Goal: Complete application form

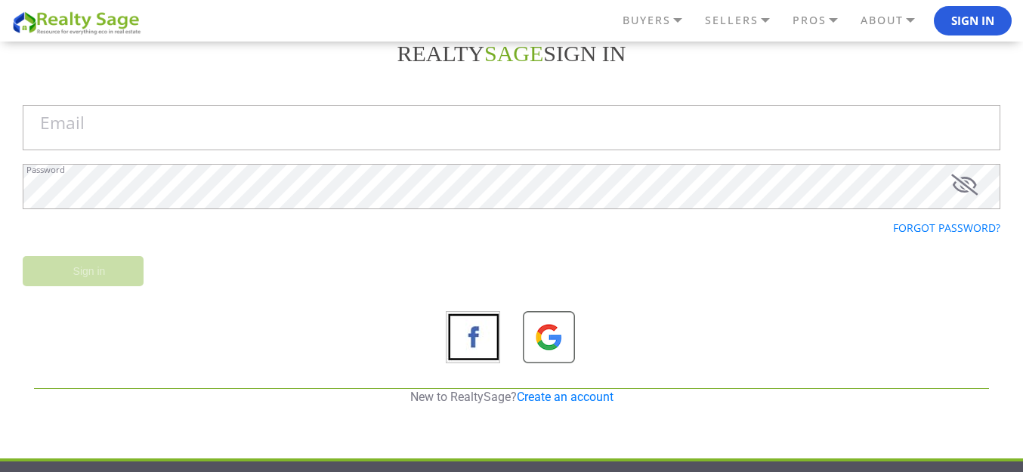
scroll to position [151, 0]
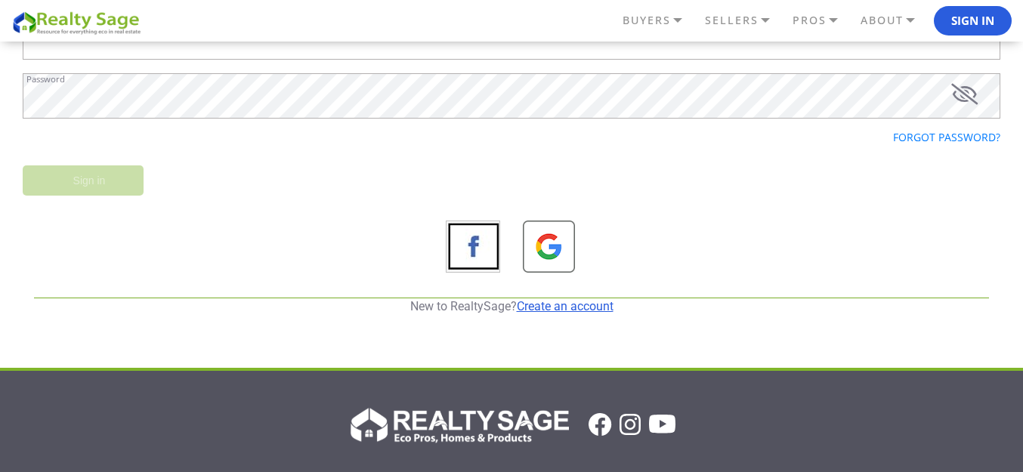
click at [596, 302] on link "Create an account" at bounding box center [565, 306] width 97 height 14
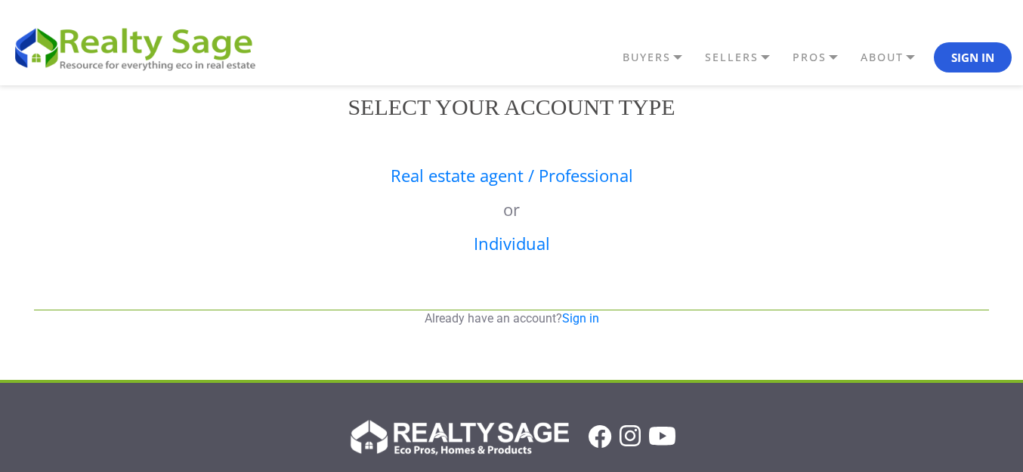
scroll to position [0, 0]
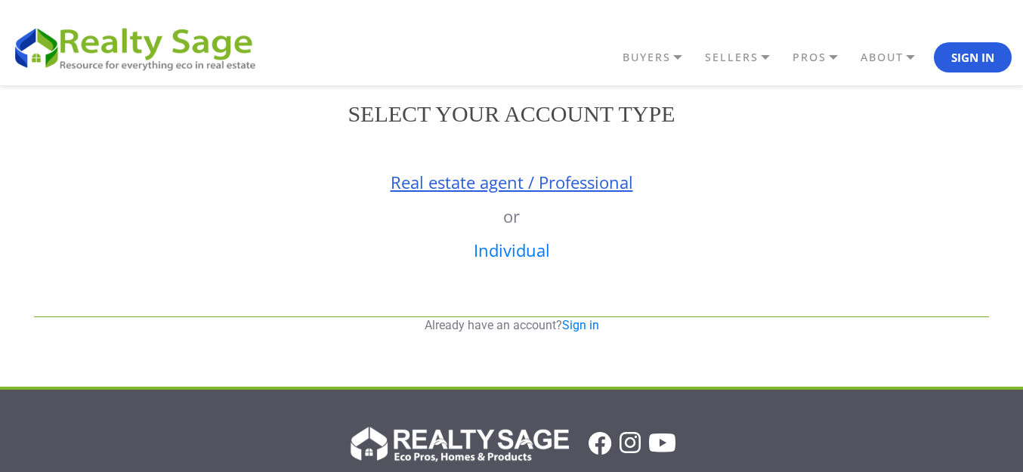
click at [483, 183] on link "Real estate agent / Professional" at bounding box center [512, 182] width 243 height 23
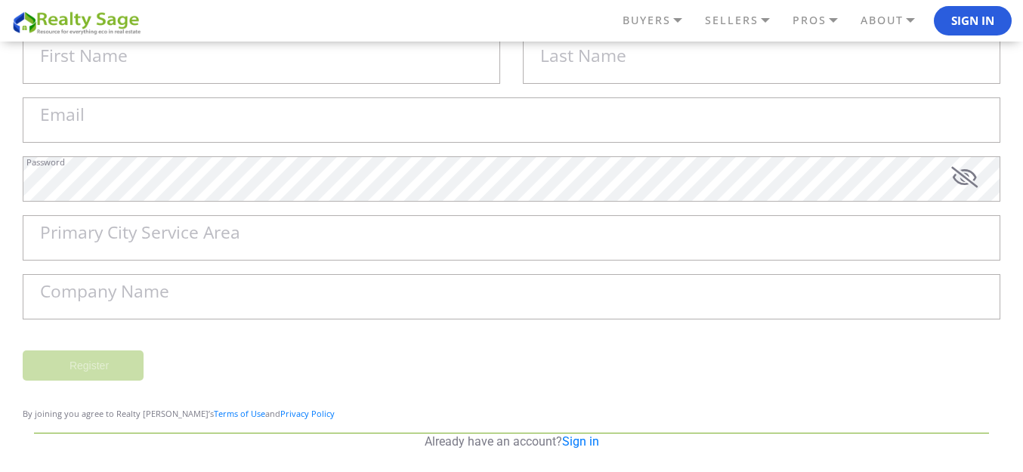
scroll to position [227, 0]
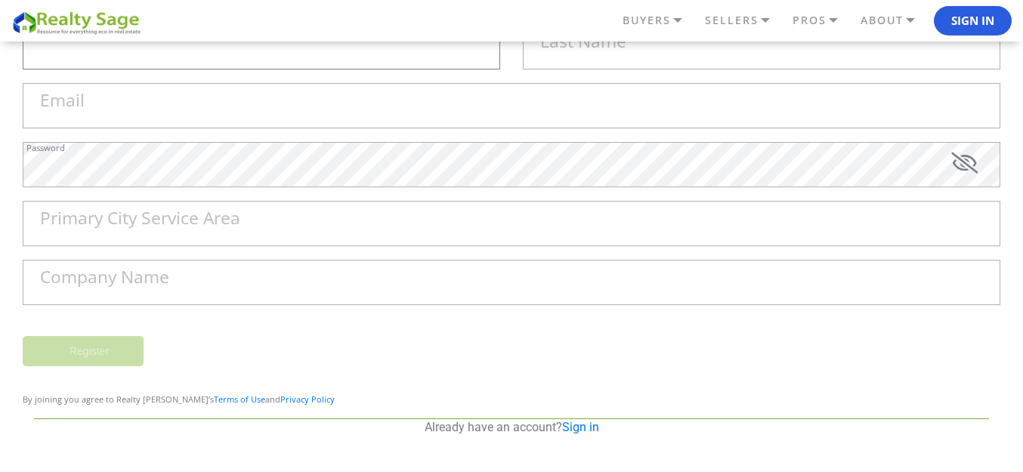
type input "Will"
type input "Green"
type input "[EMAIL_ADDRESS][DOMAIN_NAME]"
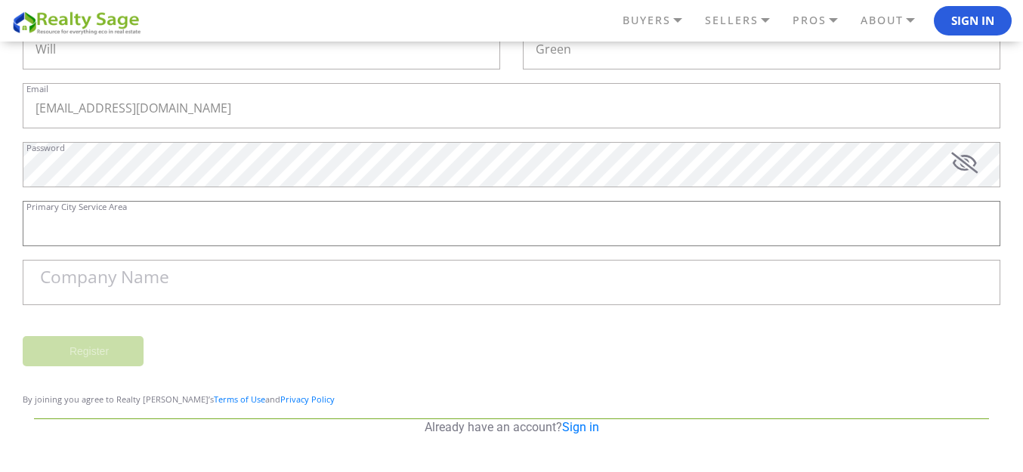
type input "[GEOGRAPHIC_DATA]"
type input "Sell My House Fast [US_STATE] | As Is Cash Home Buyers [GEOGRAPHIC_DATA]"
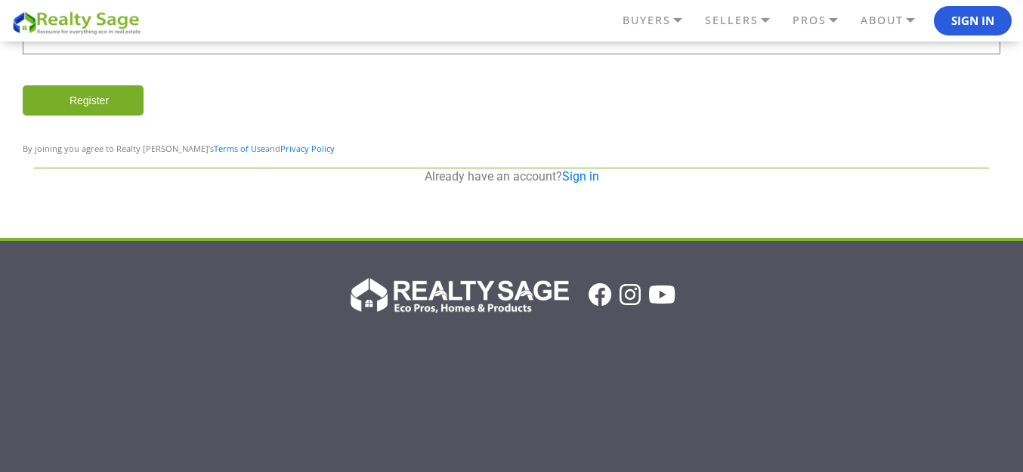
scroll to position [689, 0]
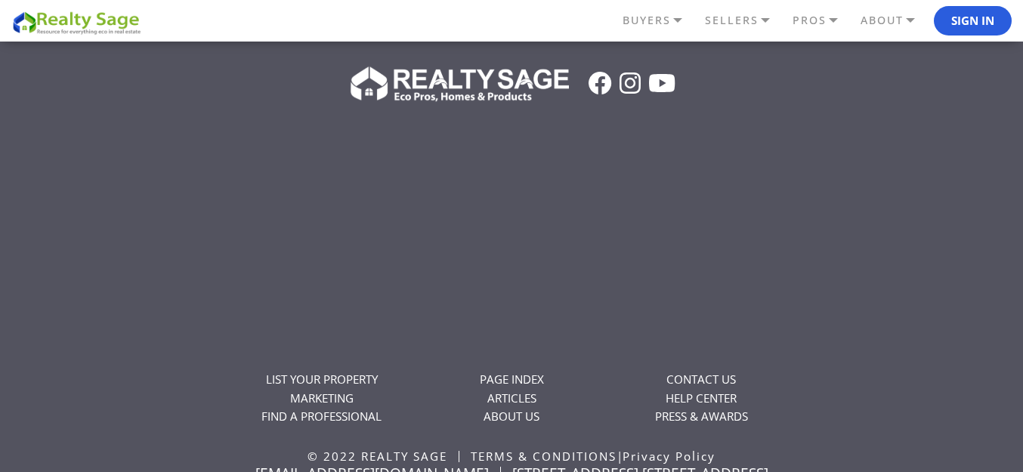
click at [972, 159] on div "LIST YOUR PROPERTY MARKETING FIND A PROFESSIONAL" at bounding box center [511, 293] width 1023 height 463
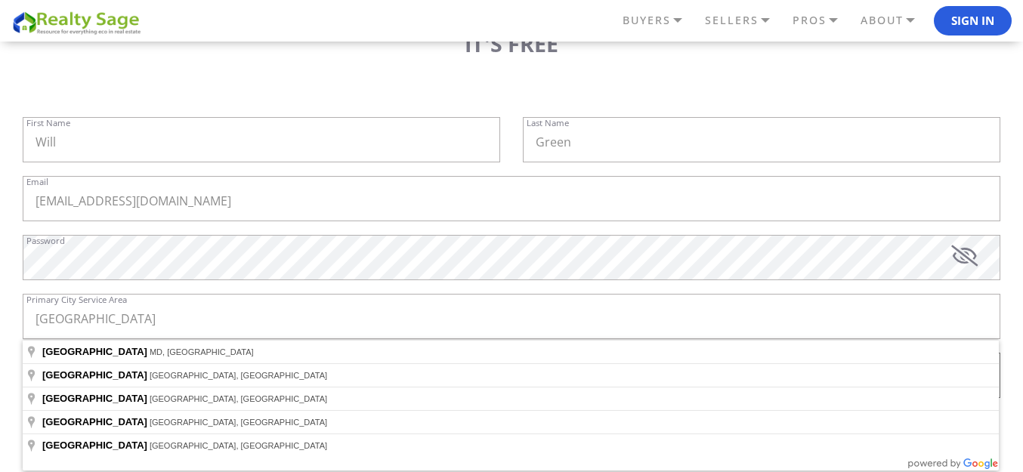
scroll to position [160, 0]
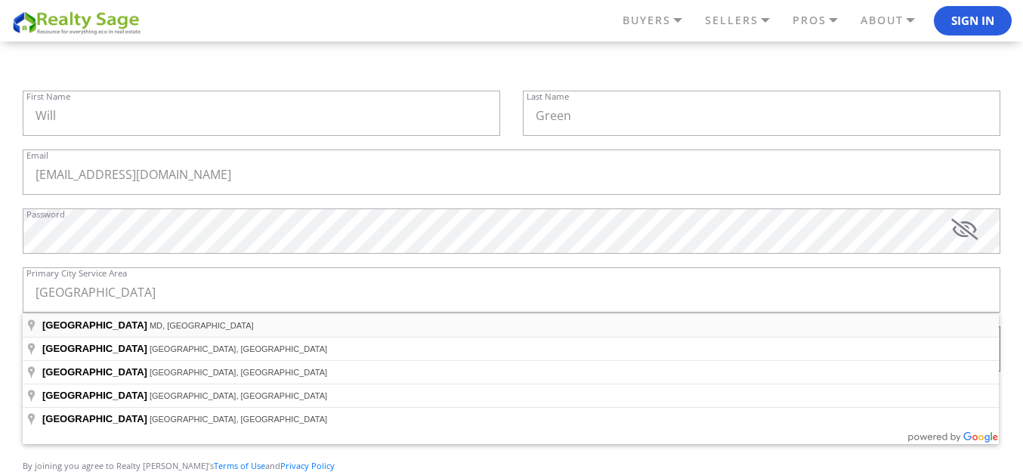
click at [150, 325] on span "MD, [GEOGRAPHIC_DATA]" at bounding box center [202, 325] width 104 height 9
click at [82, 324] on span "[GEOGRAPHIC_DATA]" at bounding box center [94, 325] width 105 height 11
click at [132, 286] on input "[GEOGRAPHIC_DATA]" at bounding box center [512, 290] width 978 height 45
type input "[GEOGRAPHIC_DATA], [GEOGRAPHIC_DATA], [GEOGRAPHIC_DATA]"
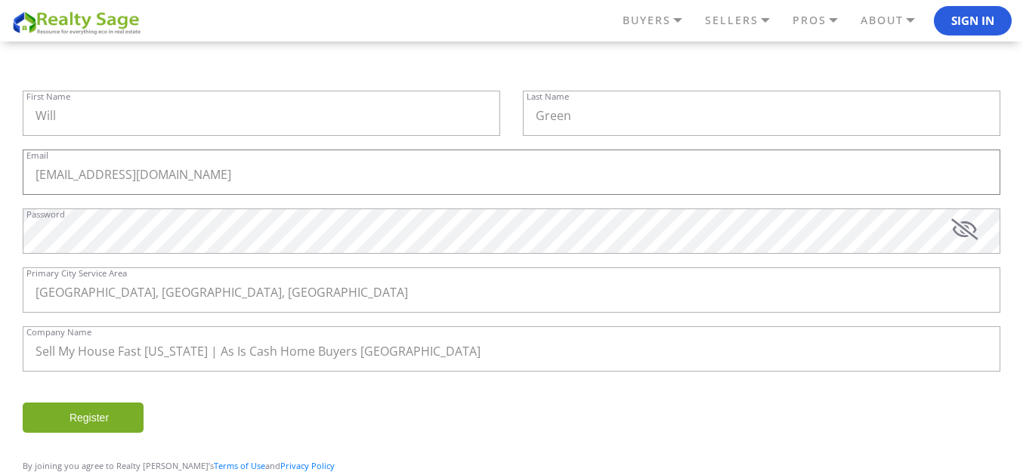
click at [251, 172] on input "[EMAIL_ADDRESS][DOMAIN_NAME]" at bounding box center [512, 172] width 978 height 45
drag, startPoint x: 260, startPoint y: 178, endPoint x: 11, endPoint y: 169, distance: 248.9
click at [0, 172] on div "REALTY SAGE Sign in Email Password Forgot password? Sign in New to RealtySage? …" at bounding box center [511, 229] width 1023 height 608
click at [285, 178] on input "[EMAIL_ADDRESS][DOMAIN_NAME]" at bounding box center [512, 172] width 978 height 45
drag, startPoint x: 285, startPoint y: 178, endPoint x: 24, endPoint y: 180, distance: 260.8
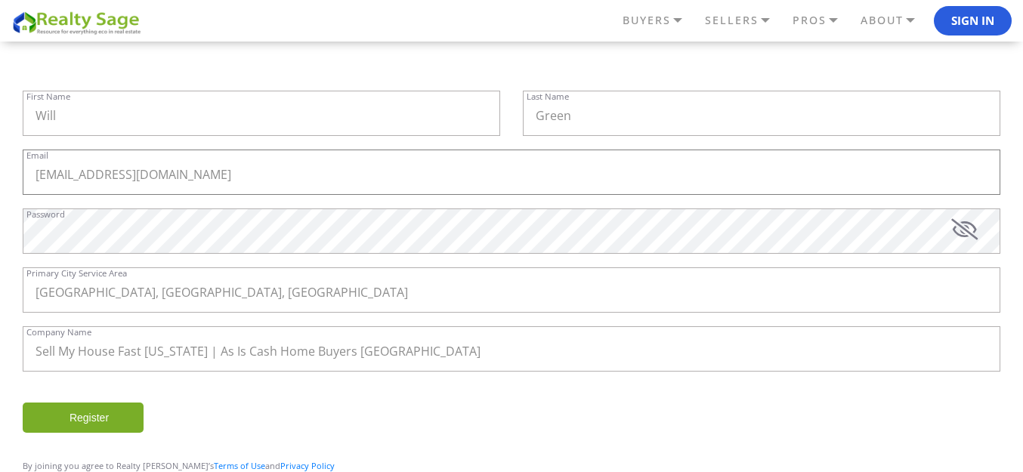
click at [0, 187] on div "REALTY SAGE Sign in Email Password Forgot password? Sign in New to RealtySage? …" at bounding box center [511, 229] width 1023 height 608
drag, startPoint x: 125, startPoint y: 101, endPoint x: 136, endPoint y: 101, distance: 10.6
click at [130, 101] on input "Will" at bounding box center [262, 113] width 478 height 45
drag, startPoint x: 147, startPoint y: 113, endPoint x: 10, endPoint y: 82, distance: 141.0
click at [0, 89] on div "REALTY SAGE Sign in Email Password Forgot password? Sign in New to RealtySage? …" at bounding box center [511, 229] width 1023 height 608
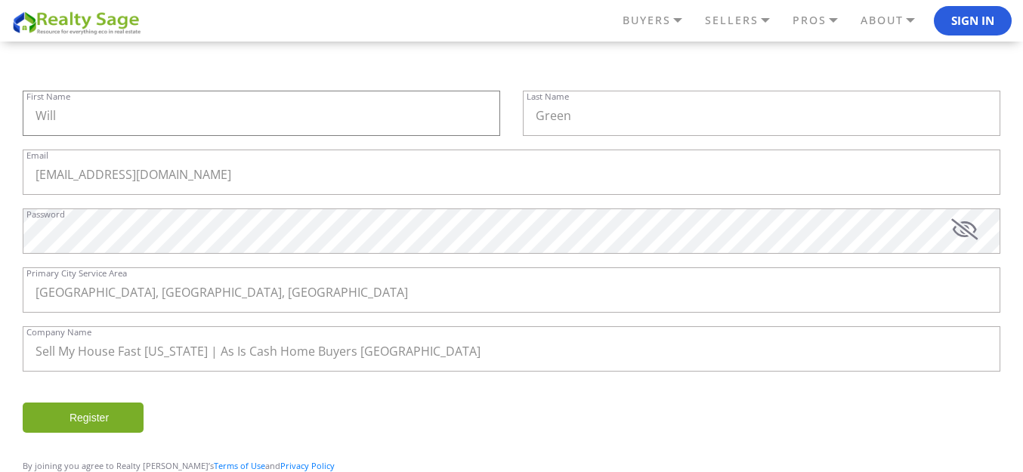
paste input "Sell My House Fast [US_STATE] |"
type input "Sell My House Fast [US_STATE] |"
drag, startPoint x: 511, startPoint y: 111, endPoint x: 391, endPoint y: 98, distance: 120.9
click at [340, 105] on div "Sell My House Fast [US_STATE] | First Name Green Last Name" at bounding box center [511, 120] width 1001 height 59
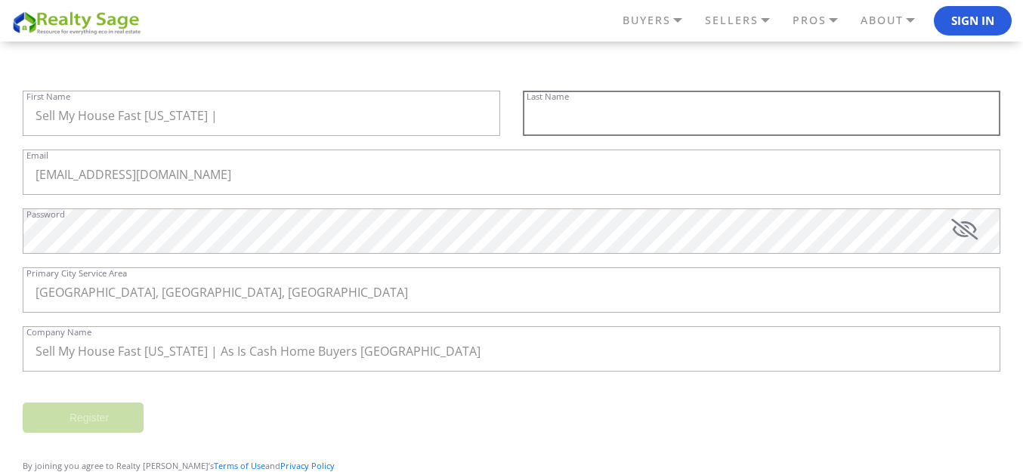
paste input "As Is Cash Home Buyers [GEOGRAPHIC_DATA]"
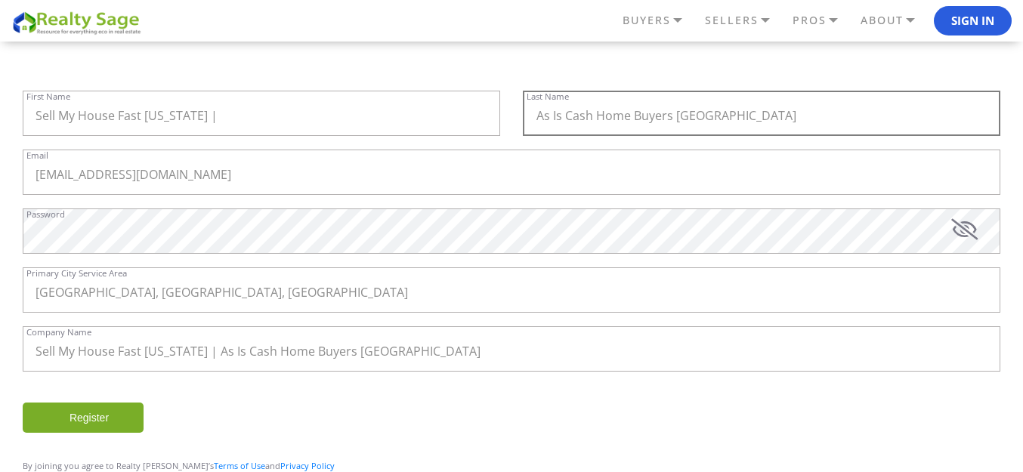
type input "As Is Cash Home Buyers [GEOGRAPHIC_DATA]"
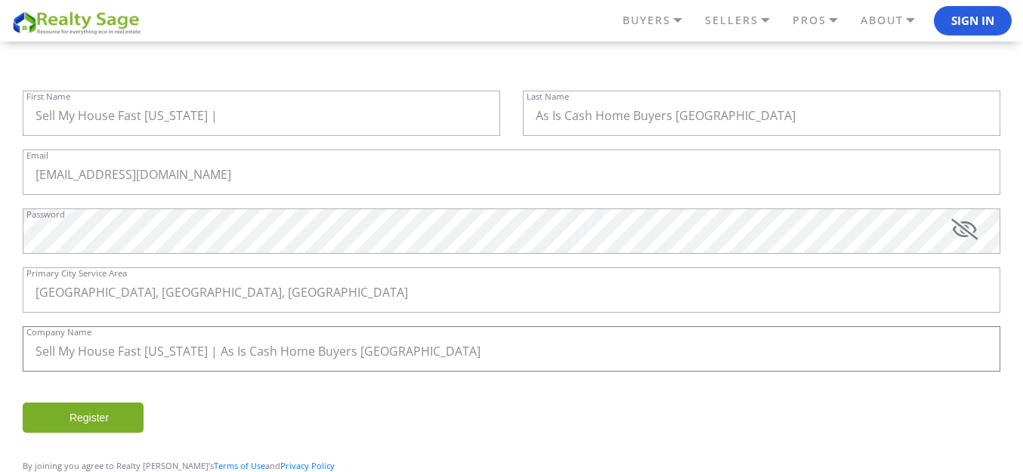
click at [469, 344] on input "Sell My House Fast [US_STATE] | As Is Cash Home Buyers [GEOGRAPHIC_DATA]" at bounding box center [512, 349] width 978 height 45
click at [464, 346] on input "Sell My House Fast [US_STATE] | As Is Cash Home Buyers [GEOGRAPHIC_DATA]" at bounding box center [512, 349] width 978 height 45
click at [459, 353] on input "Sell My House Fast [US_STATE] | As Is Cash Home Buyers [GEOGRAPHIC_DATA]" at bounding box center [512, 349] width 978 height 45
click at [305, 127] on input "Sell My House Fast [US_STATE] |" at bounding box center [262, 113] width 478 height 45
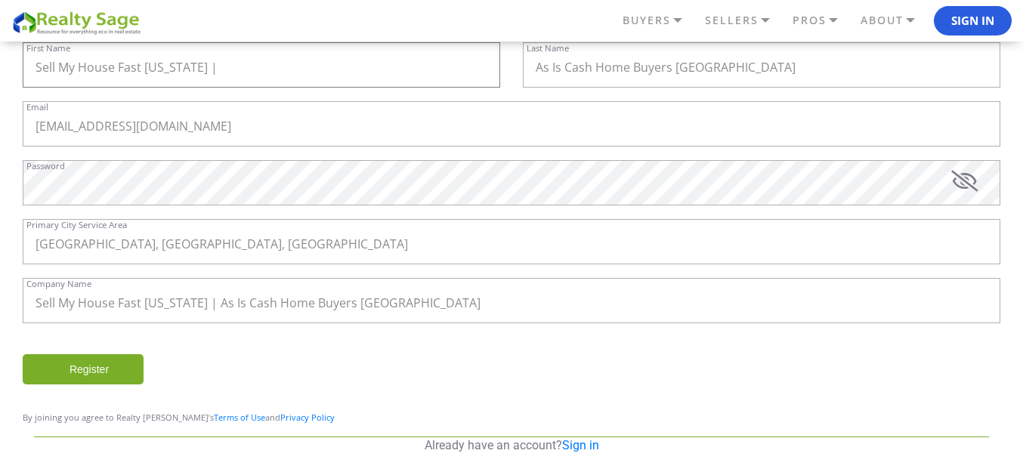
scroll to position [205, 0]
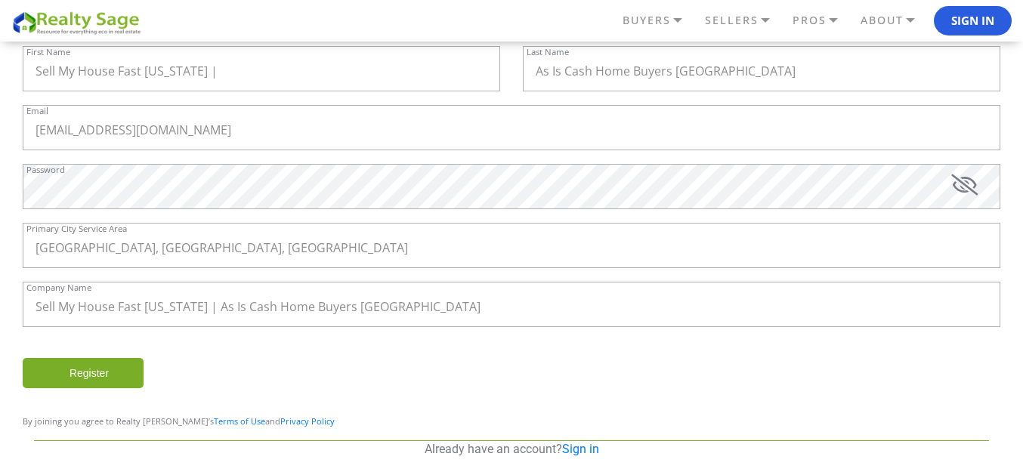
drag, startPoint x: 680, startPoint y: 234, endPoint x: 939, endPoint y: 415, distance: 315.8
click at [939, 416] on div "Register By joining you agree to Realty [PERSON_NAME]’s Terms of Use and Privac…" at bounding box center [511, 391] width 1001 height 67
